Goal: Task Accomplishment & Management: Use online tool/utility

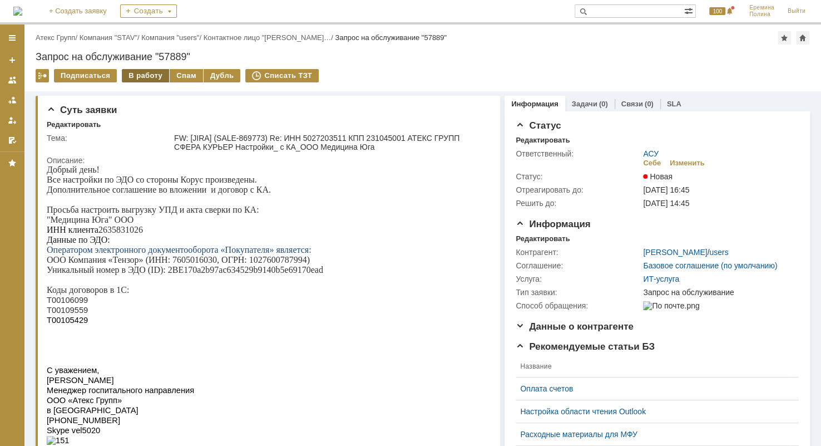
click at [137, 75] on div "В работу" at bounding box center [145, 75] width 47 height 13
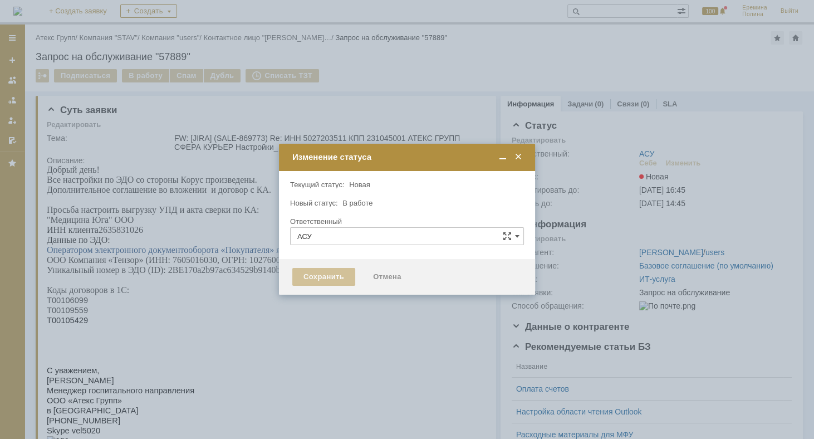
type input "[PERSON_NAME]"
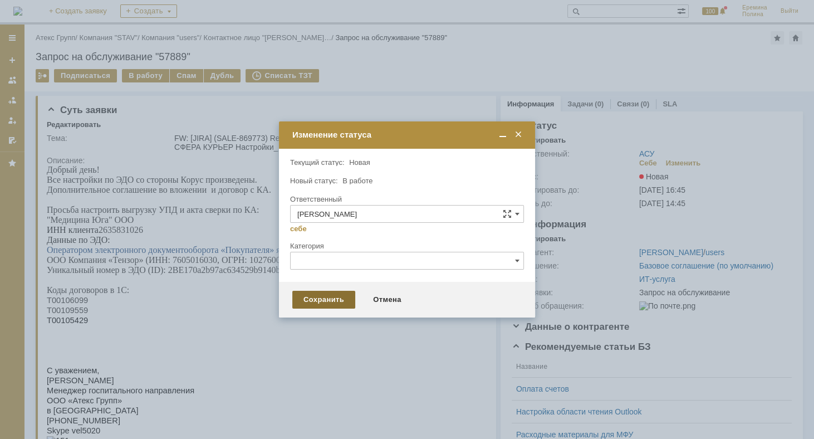
click at [338, 300] on div "Сохранить" at bounding box center [323, 299] width 63 height 18
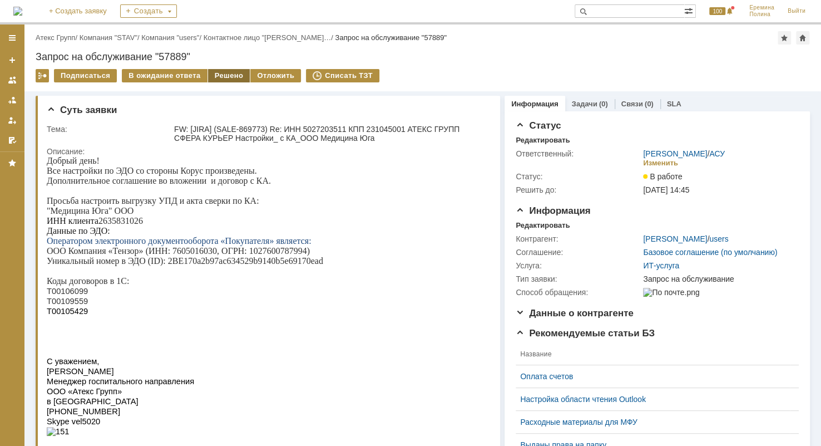
click at [212, 75] on div "Решено" at bounding box center [229, 75] width 42 height 13
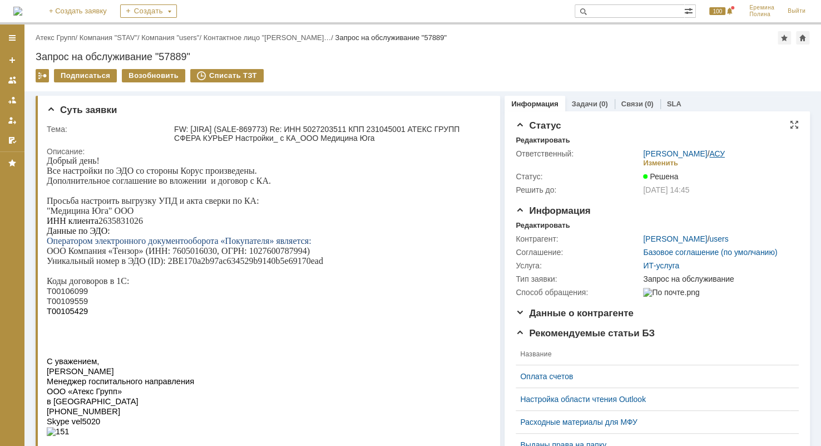
click at [711, 156] on link "АСУ" at bounding box center [718, 153] width 16 height 9
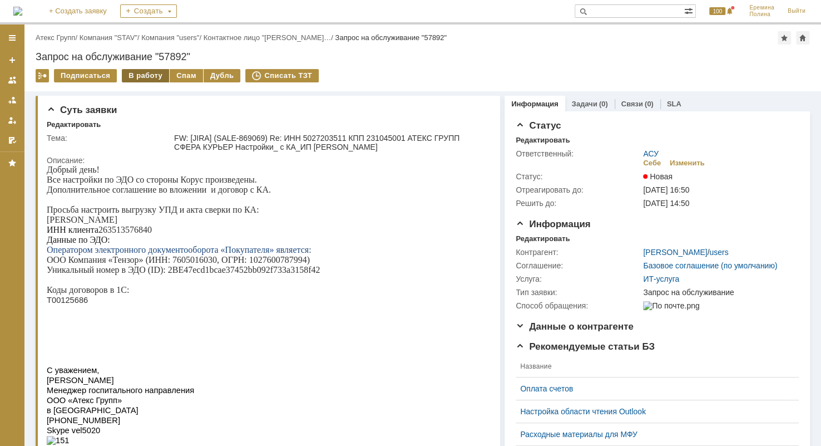
click at [148, 70] on div "В работу" at bounding box center [145, 75] width 47 height 13
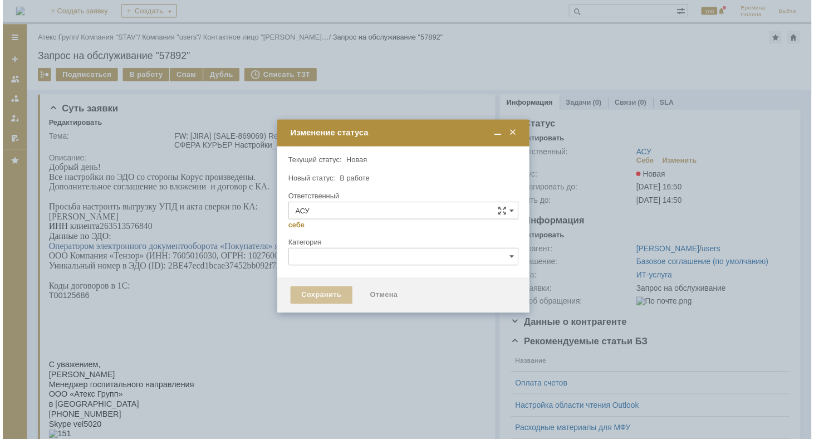
type input "[PERSON_NAME]"
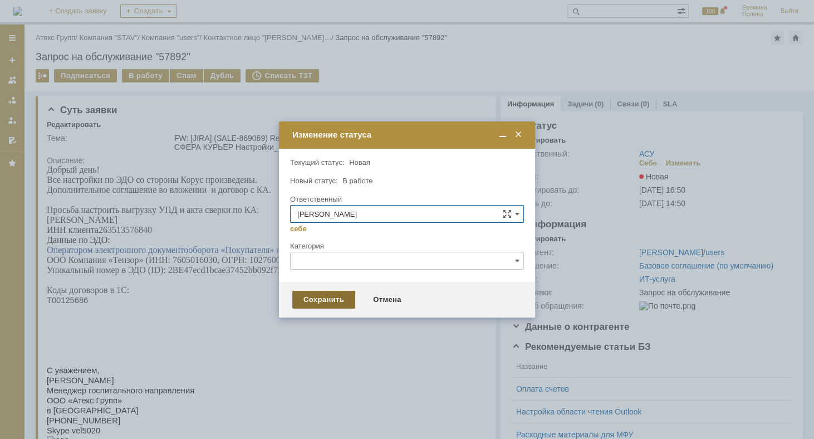
click at [341, 303] on div "Сохранить" at bounding box center [323, 299] width 63 height 18
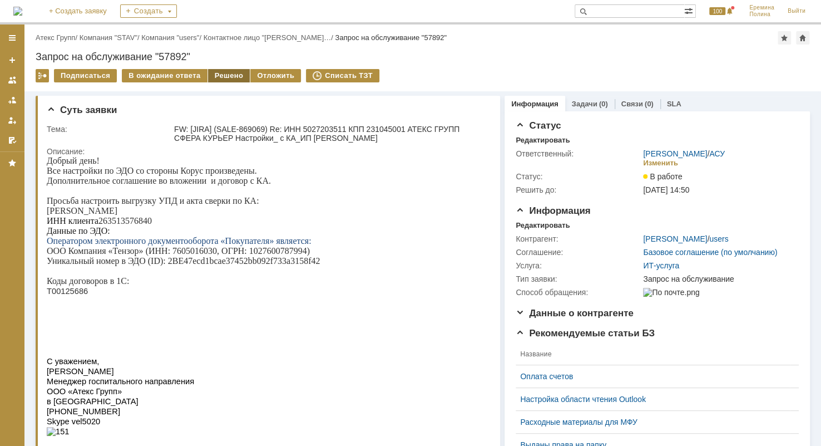
click at [214, 77] on div "Решено" at bounding box center [229, 75] width 42 height 13
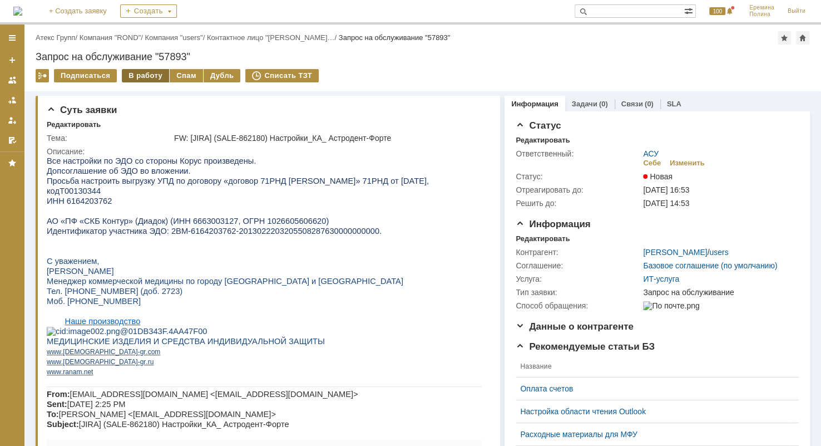
click at [147, 76] on div "В работу" at bounding box center [145, 75] width 47 height 13
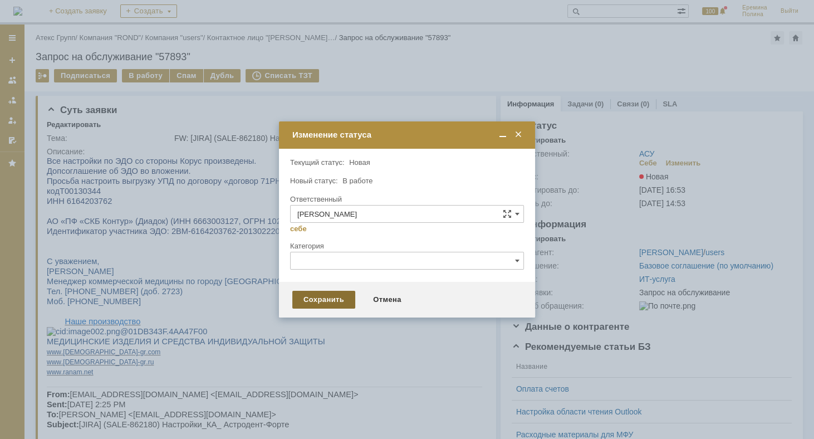
click at [324, 305] on div "Сохранить" at bounding box center [323, 299] width 63 height 18
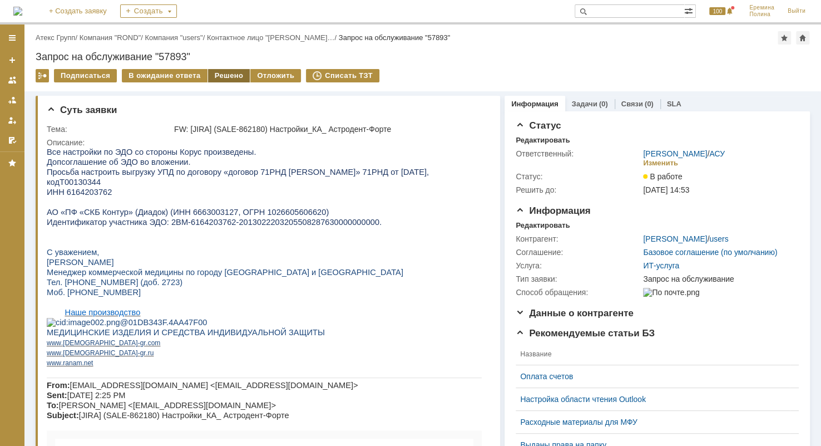
click at [221, 75] on div "Решено" at bounding box center [229, 75] width 42 height 13
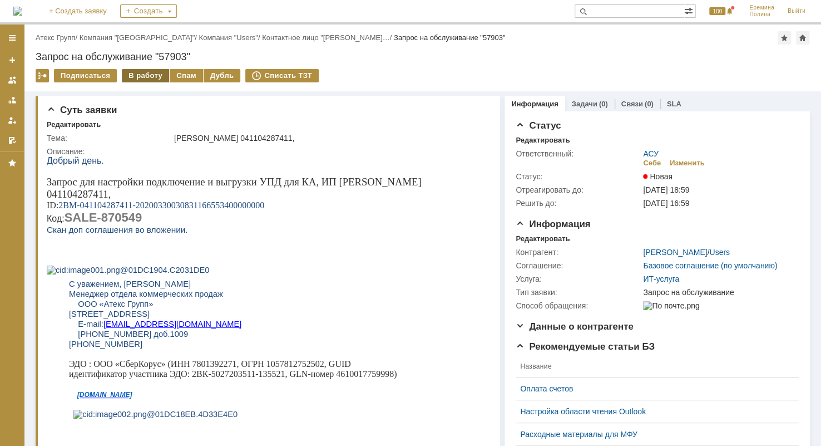
click at [140, 71] on div "В работу" at bounding box center [145, 75] width 47 height 13
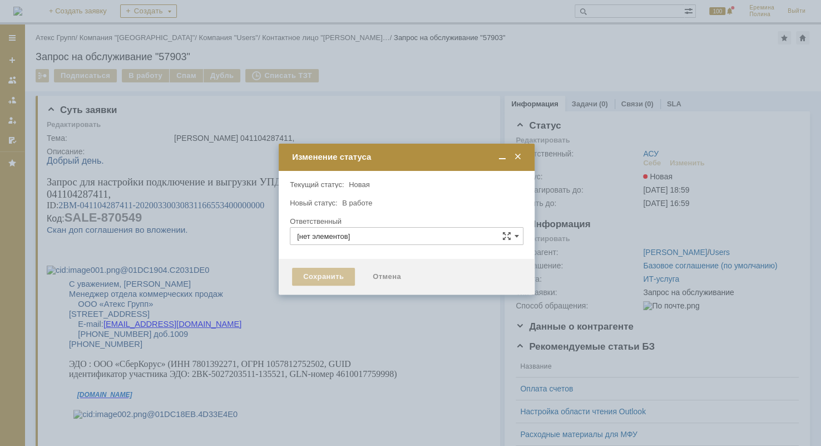
type input "АСУ"
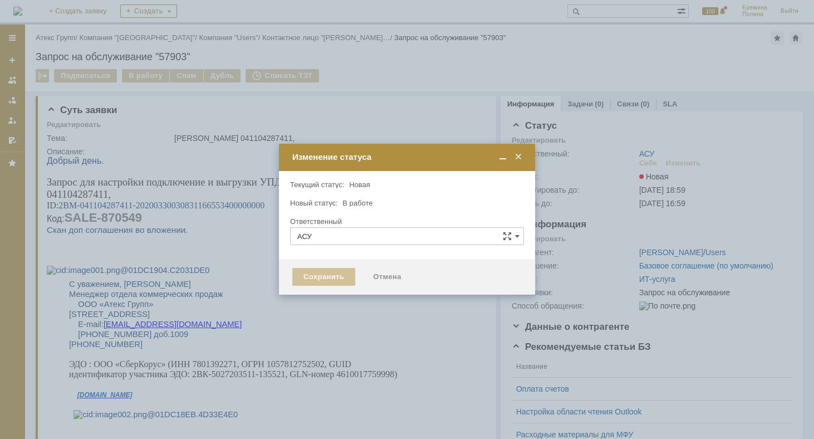
type input "[PERSON_NAME]"
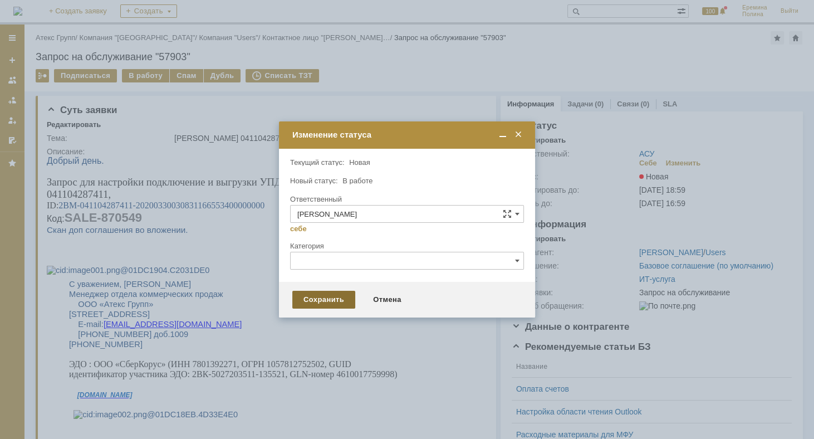
click at [307, 298] on div "Сохранить" at bounding box center [323, 299] width 63 height 18
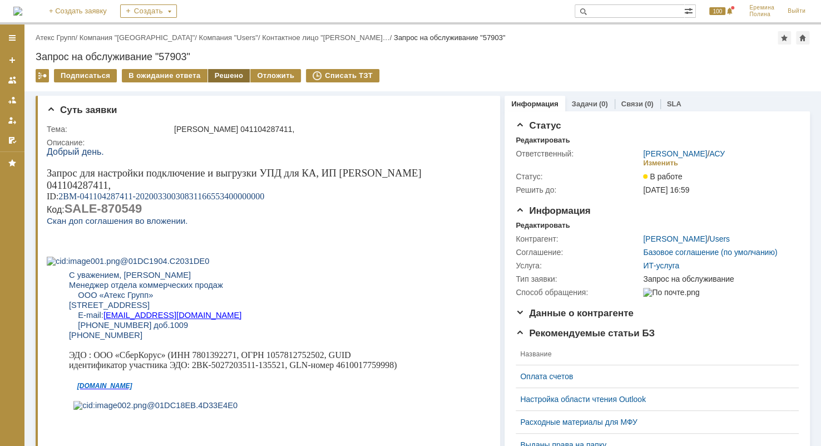
drag, startPoint x: 226, startPoint y: 75, endPoint x: 231, endPoint y: 80, distance: 7.5
click at [226, 75] on div "Решено" at bounding box center [229, 75] width 42 height 13
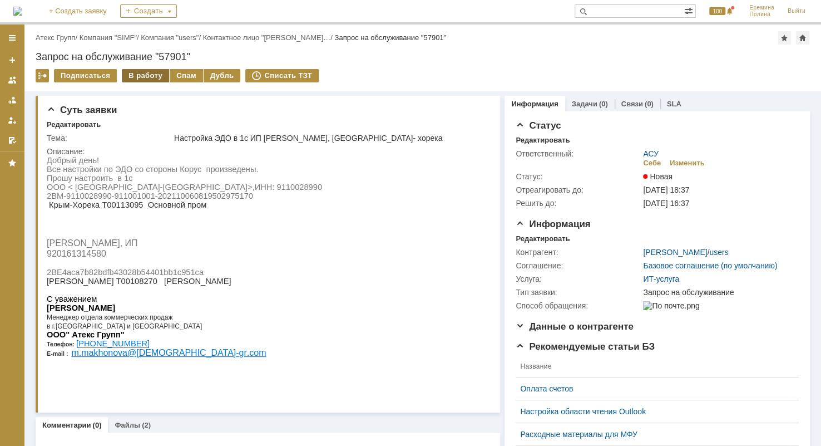
click at [145, 74] on div "В работу" at bounding box center [145, 75] width 47 height 13
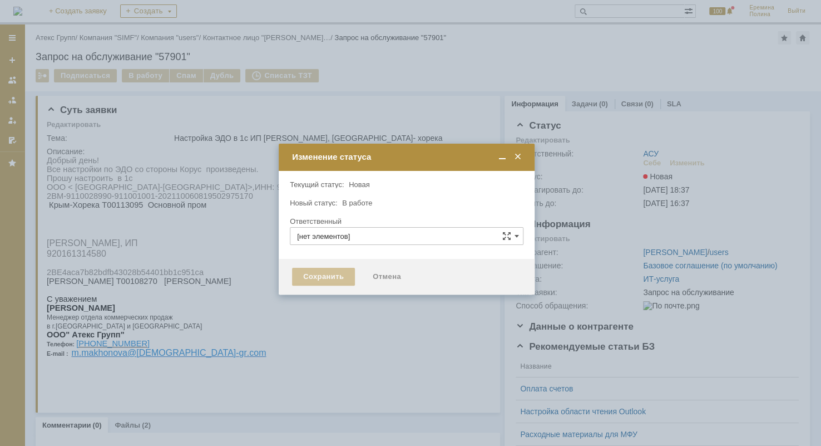
type input "АСУ"
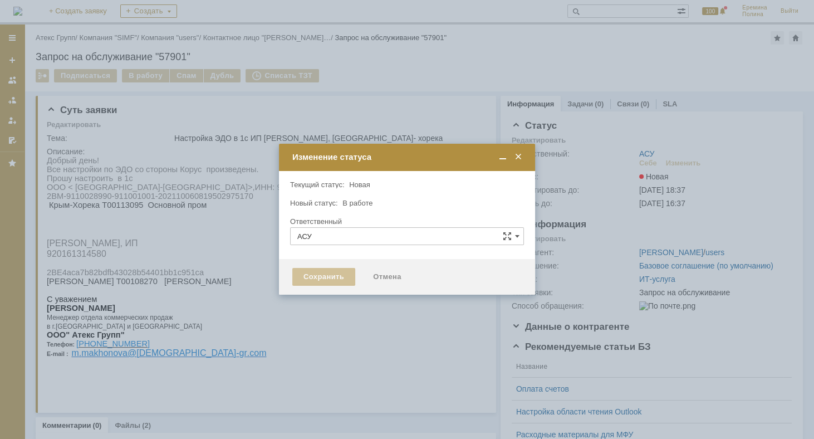
type input "[PERSON_NAME]"
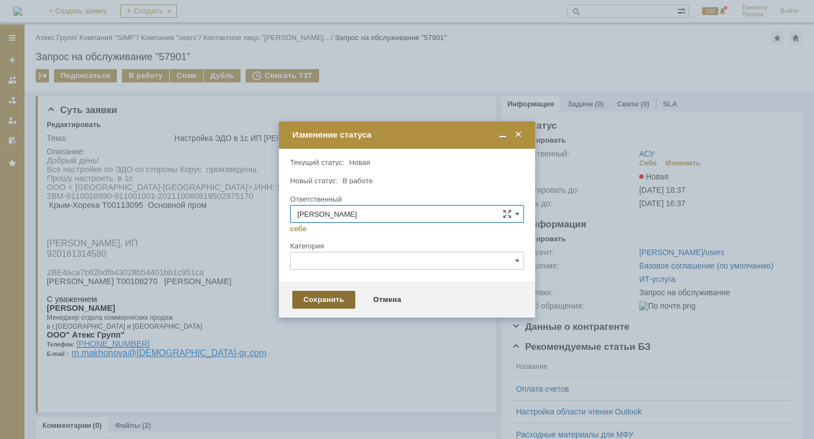
click at [307, 301] on div "Сохранить" at bounding box center [323, 299] width 63 height 18
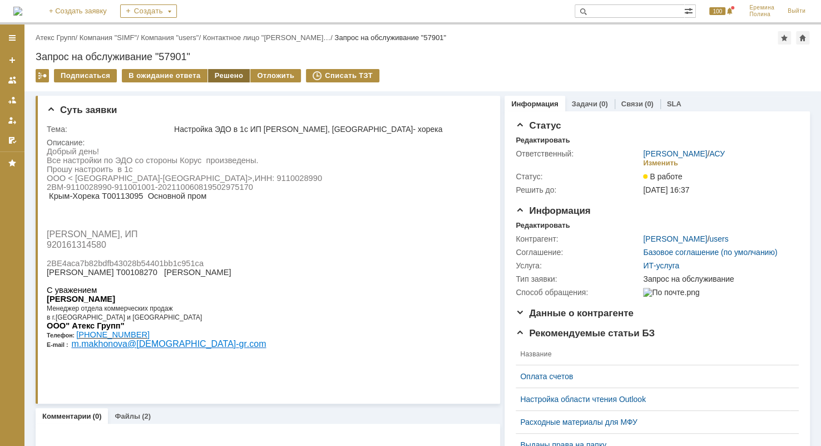
click at [216, 73] on div "Решено" at bounding box center [229, 75] width 42 height 13
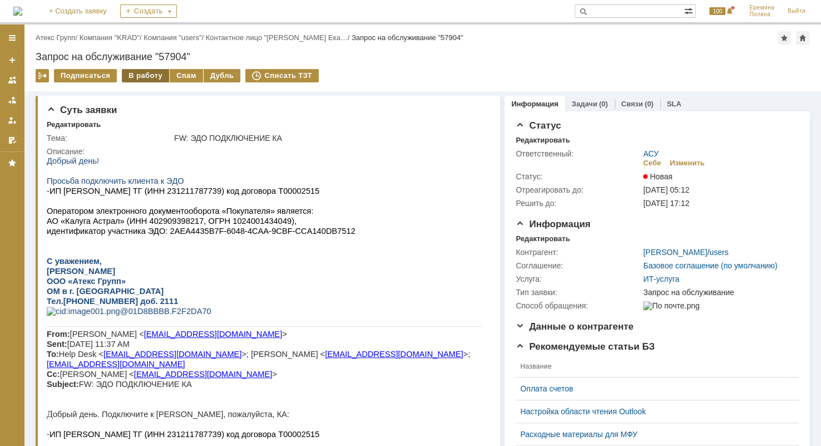
click at [147, 77] on div "В работу" at bounding box center [145, 75] width 47 height 13
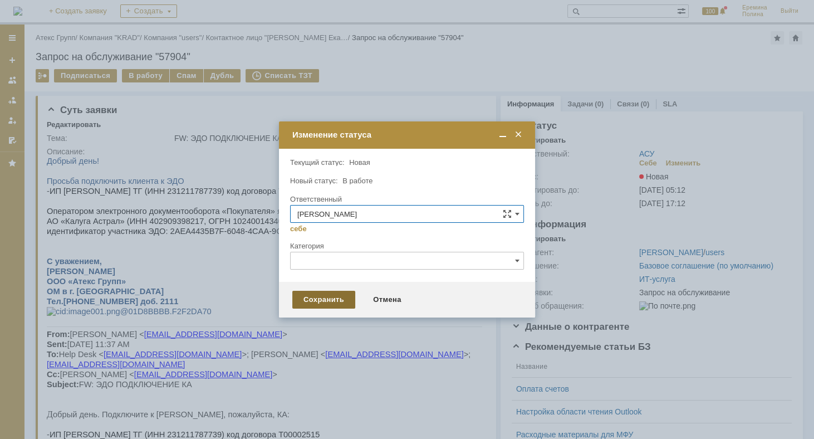
click at [318, 297] on div "Сохранить" at bounding box center [323, 299] width 63 height 18
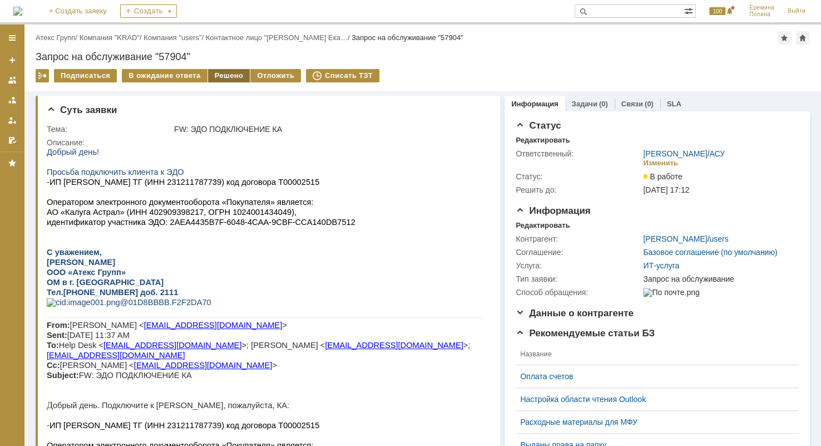
click at [215, 72] on div "Решено" at bounding box center [229, 75] width 42 height 13
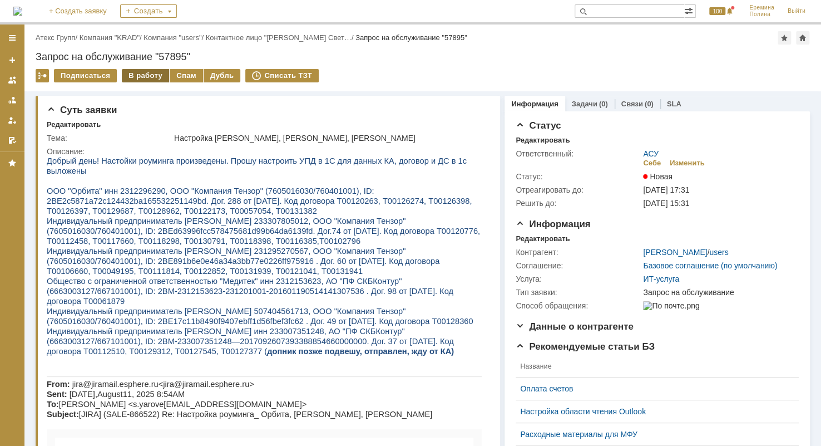
click at [142, 72] on div "В работу" at bounding box center [145, 75] width 47 height 13
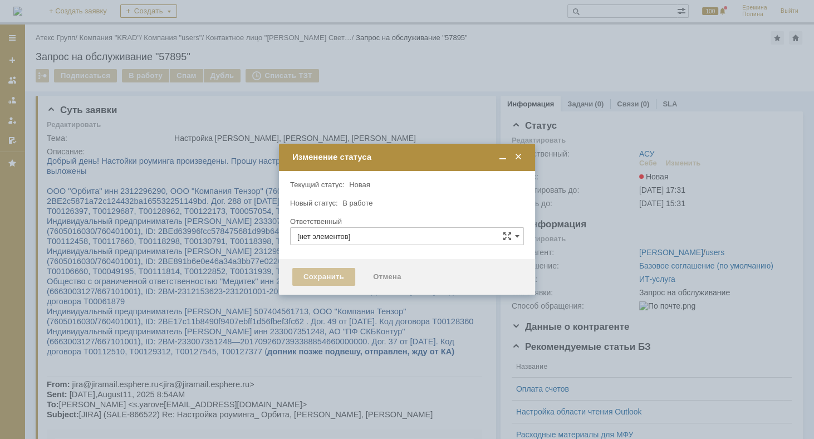
type input "АСУ"
type input "[PERSON_NAME]"
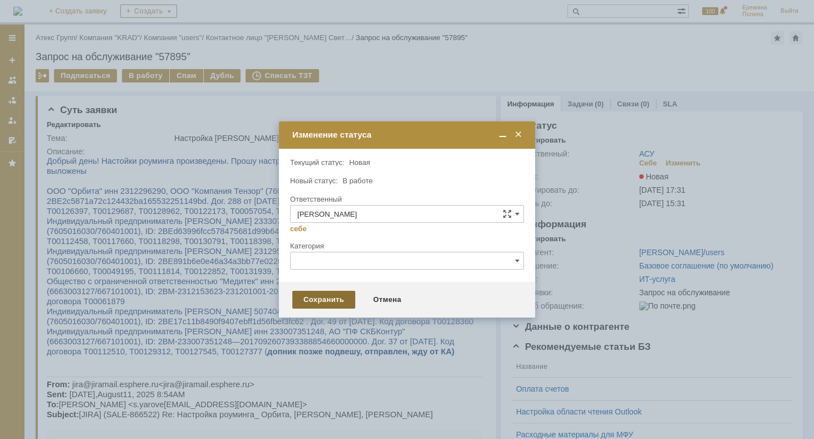
click at [318, 298] on div "Сохранить" at bounding box center [323, 299] width 63 height 18
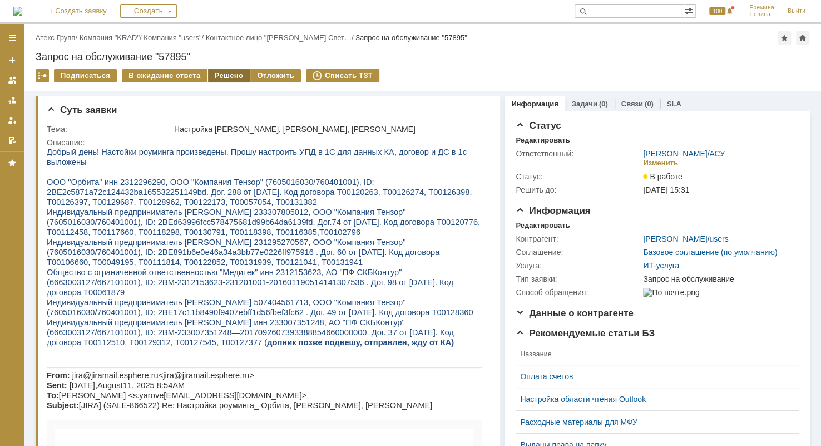
click at [223, 80] on div "Решено" at bounding box center [229, 75] width 42 height 13
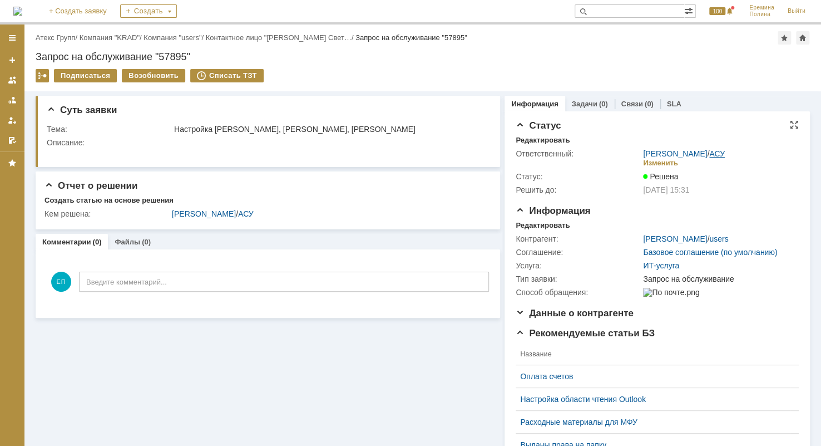
click at [715, 154] on link "АСУ" at bounding box center [718, 153] width 16 height 9
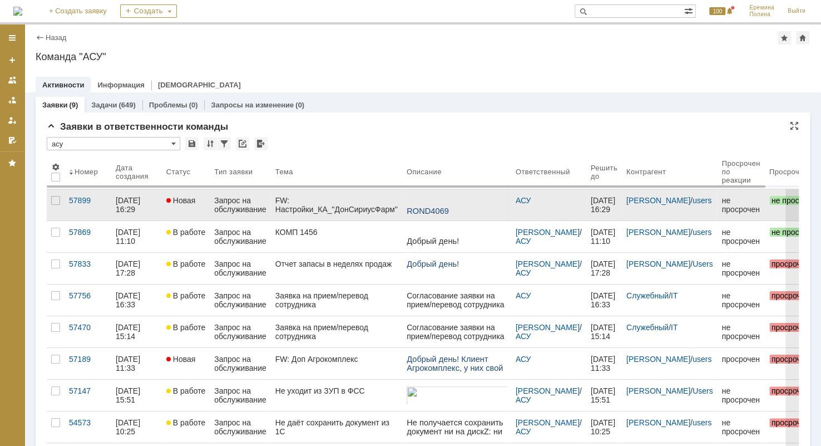
click at [341, 208] on div "FW: Настройки_КА_"ДонСириусФарм" ООО" at bounding box center [336, 205] width 122 height 18
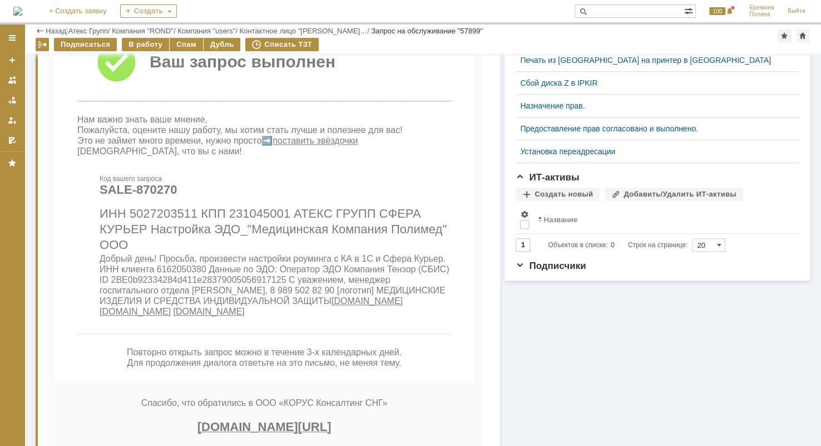
scroll to position [556, 0]
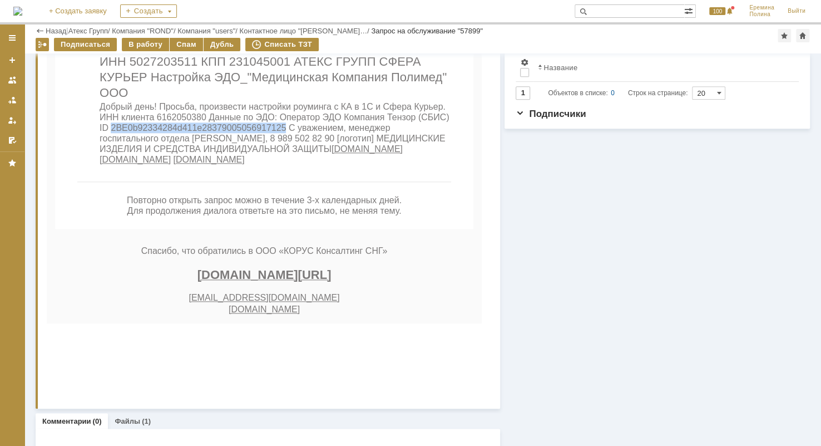
drag, startPoint x: 284, startPoint y: 188, endPoint x: 110, endPoint y: 188, distance: 173.6
click at [110, 154] on span "Добрый день! Просьба, произвести настройки роуминга с КА в 1С и Сфера Курьер. И…" at bounding box center [275, 128] width 350 height 52
copy span "2BE0b92334284d411e28379005056917125"
click at [177, 165] on p "Добрый день! Просьба, произвести настройки роуминга с КА в 1С и Сфера Курьер. И…" at bounding box center [276, 132] width 352 height 63
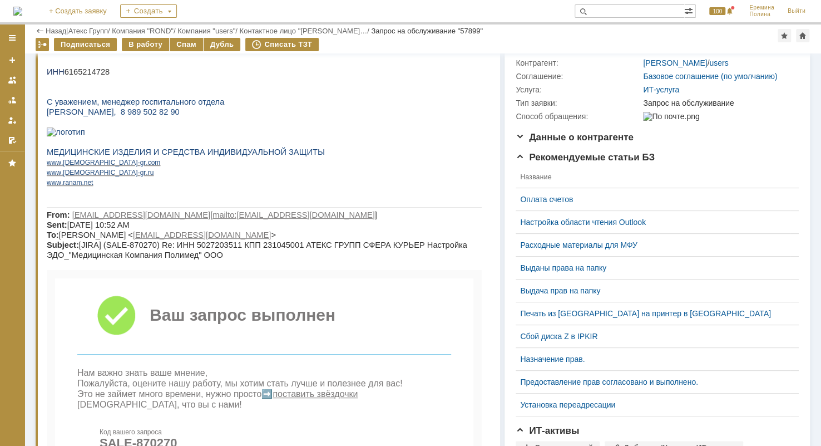
scroll to position [0, 0]
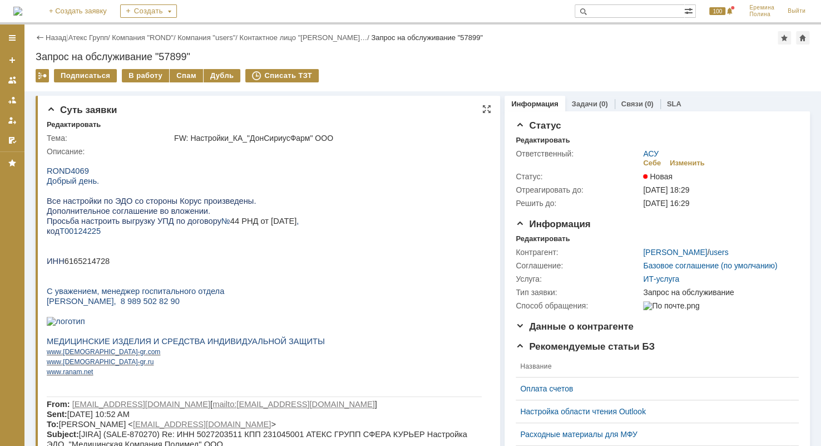
click at [82, 265] on span "6165214728" at bounding box center [88, 261] width 46 height 9
copy span "6165214728"
click at [250, 173] on p "ROND 4069" at bounding box center [264, 171] width 435 height 10
click at [134, 376] on p "www . ranam . net" at bounding box center [264, 371] width 435 height 10
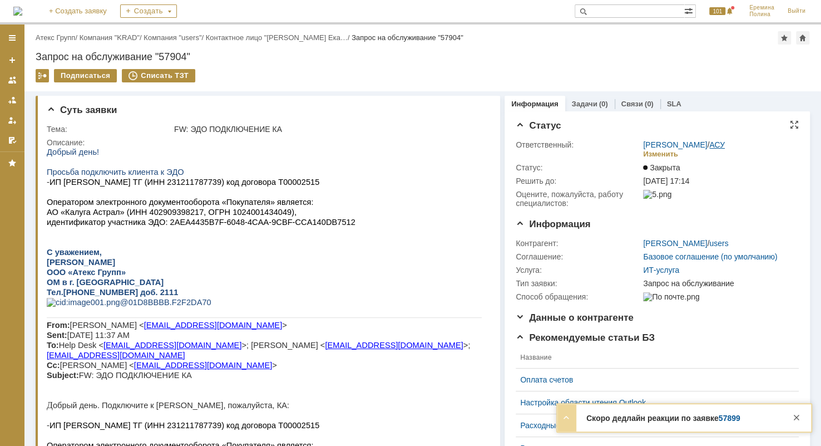
click at [711, 144] on link "АСУ" at bounding box center [718, 144] width 16 height 9
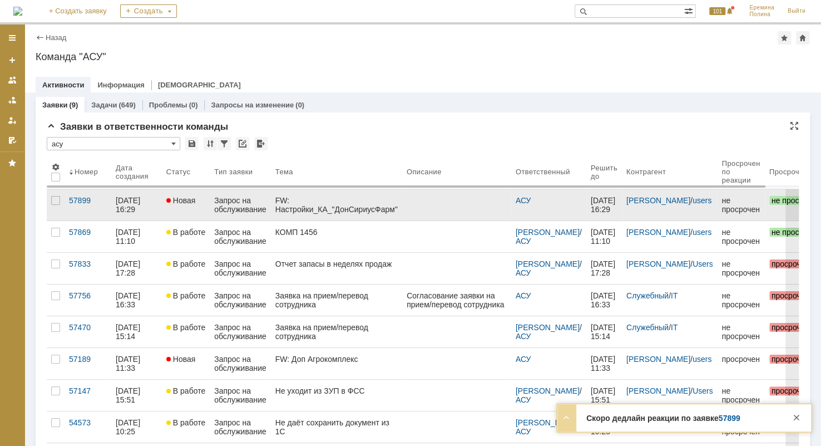
click at [346, 214] on link "FW: Настройки_КА_"ДонСириусФарм" ООО" at bounding box center [336, 204] width 131 height 31
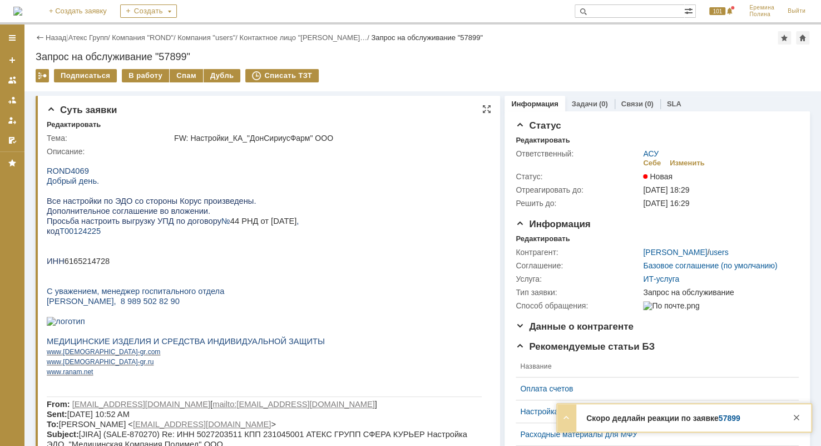
click at [75, 265] on span "6165214728" at bounding box center [88, 261] width 46 height 9
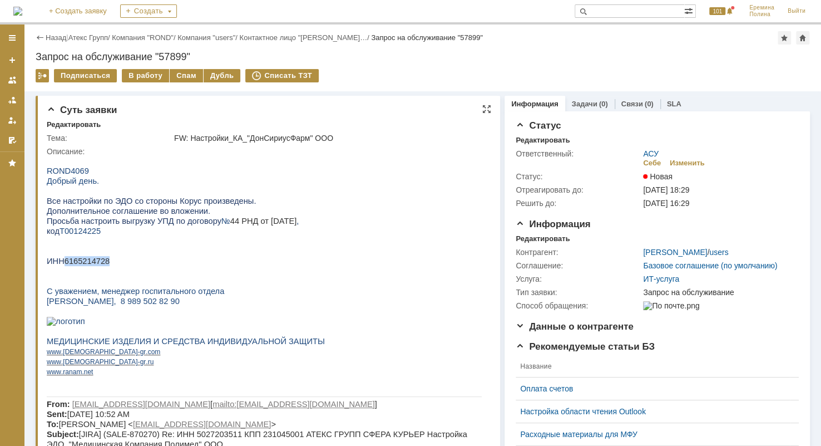
copy span "6165214728"
click at [137, 73] on div "В работу" at bounding box center [145, 75] width 47 height 13
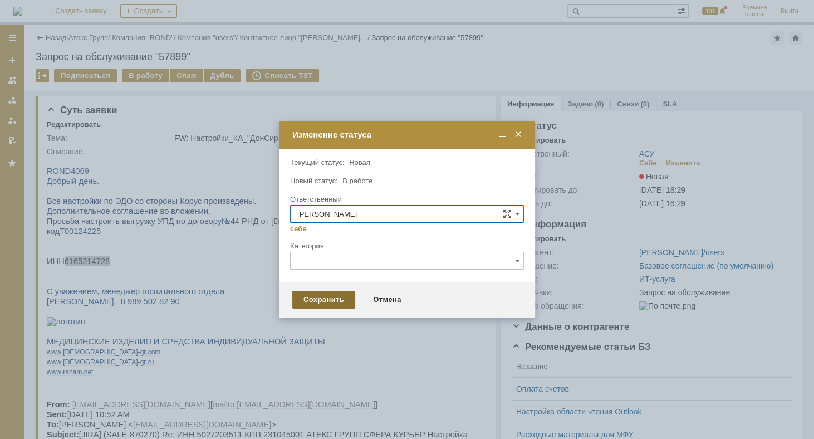
click at [316, 297] on div "Сохранить" at bounding box center [323, 299] width 63 height 18
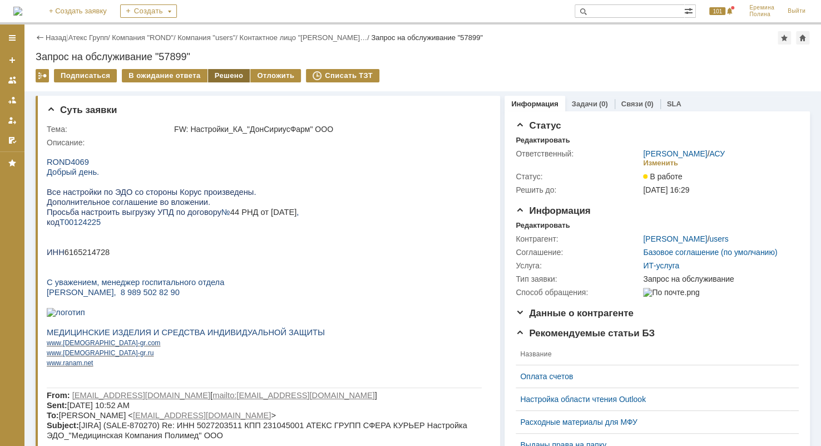
click at [219, 71] on div "Решено" at bounding box center [229, 75] width 42 height 13
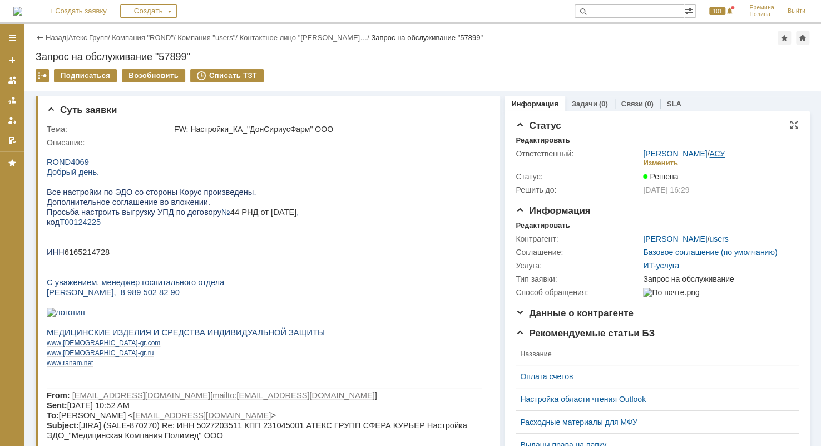
click at [712, 155] on link "АСУ" at bounding box center [718, 153] width 16 height 9
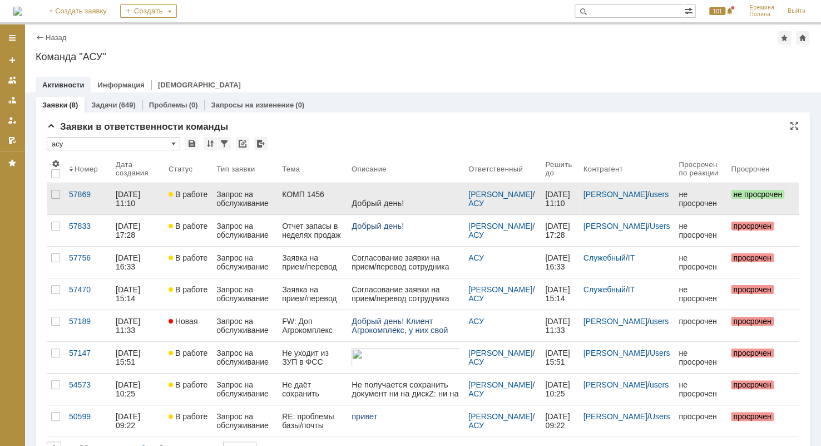
click at [260, 198] on div "Запрос на обслуживание" at bounding box center [244, 199] width 57 height 18
